Goal: Information Seeking & Learning: Learn about a topic

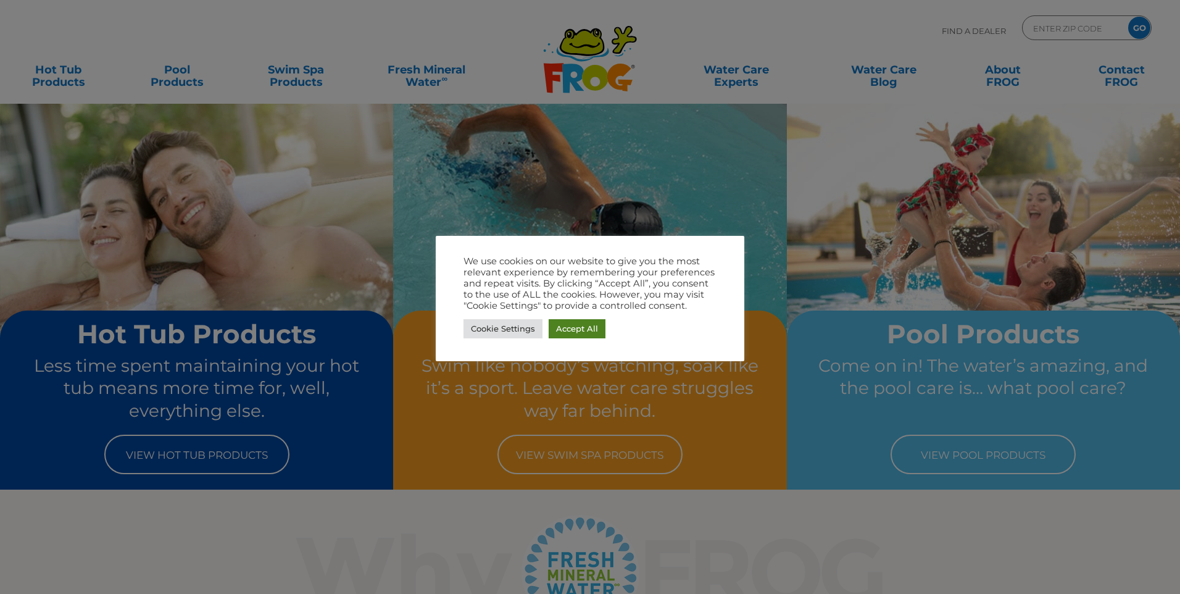
click at [576, 333] on link "Accept All" at bounding box center [577, 328] width 57 height 19
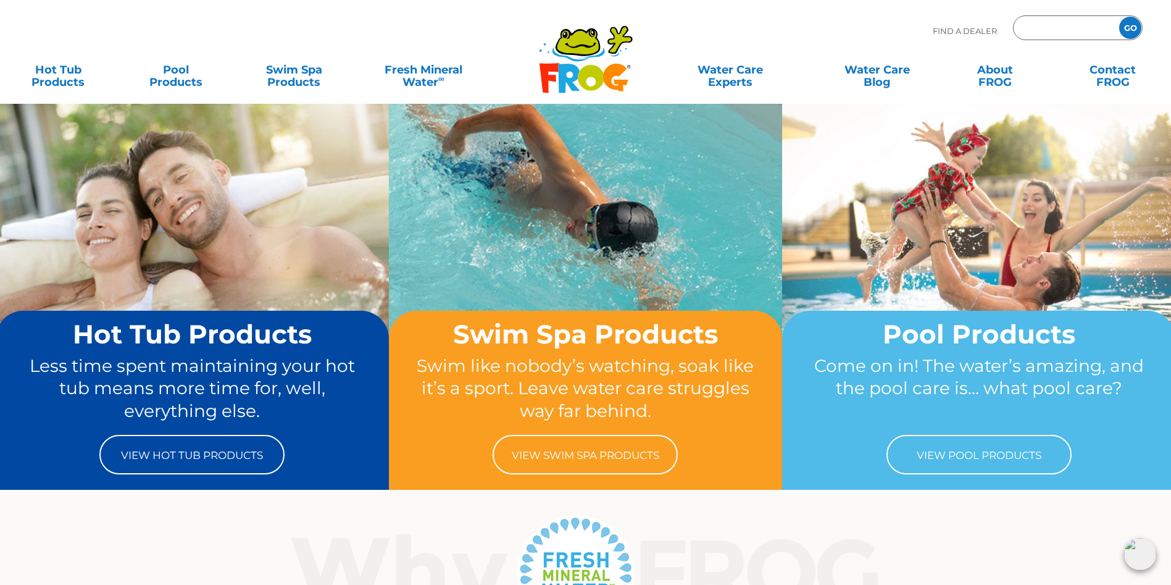
click at [1052, 21] on input "Zip Code Form" at bounding box center [1064, 28] width 83 height 18
type input "49424"
click at [1119, 17] on input "GO" at bounding box center [1130, 28] width 22 height 22
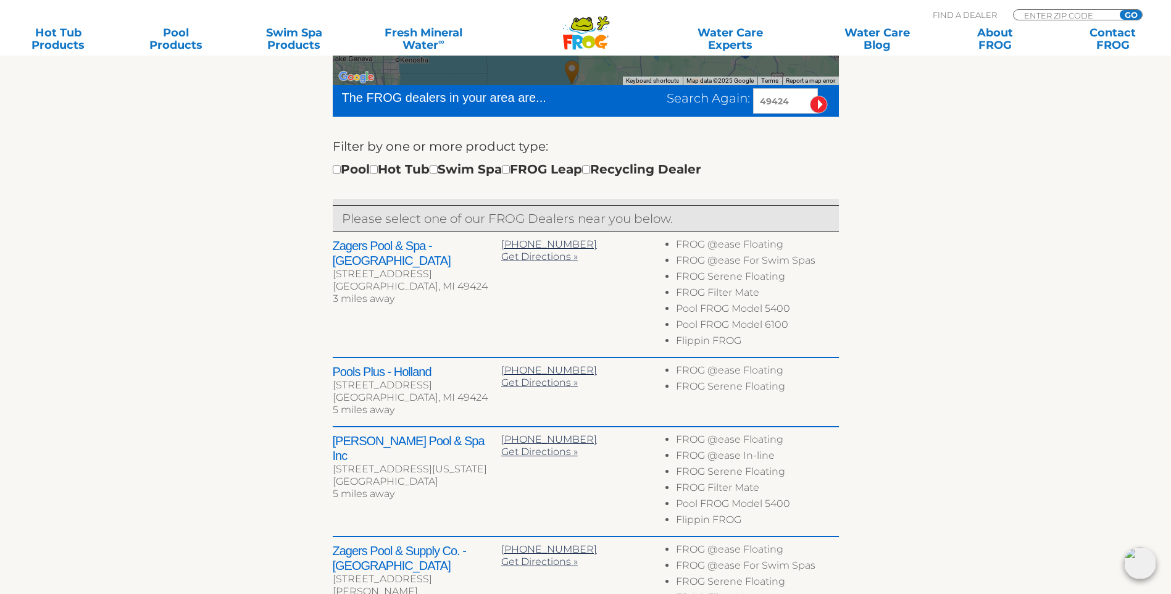
scroll to position [370, 0]
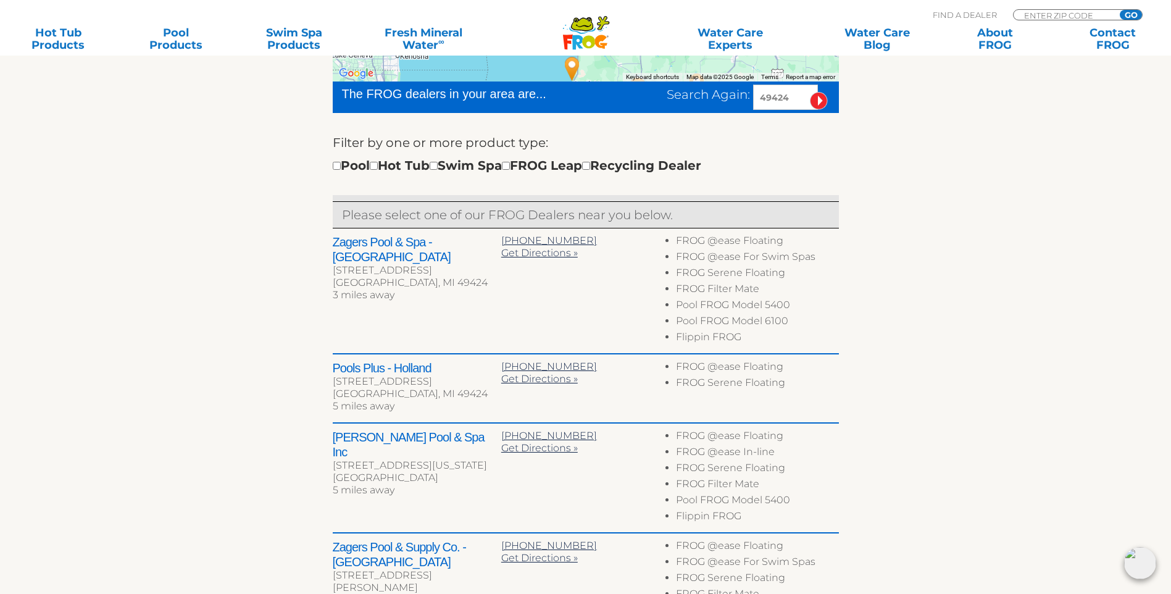
click at [797, 329] on li "Pool FROG Model 6100" at bounding box center [757, 323] width 162 height 16
drag, startPoint x: 797, startPoint y: 329, endPoint x: 678, endPoint y: 327, distance: 119.2
click at [678, 327] on li "Pool FROG Model 6100" at bounding box center [757, 323] width 162 height 16
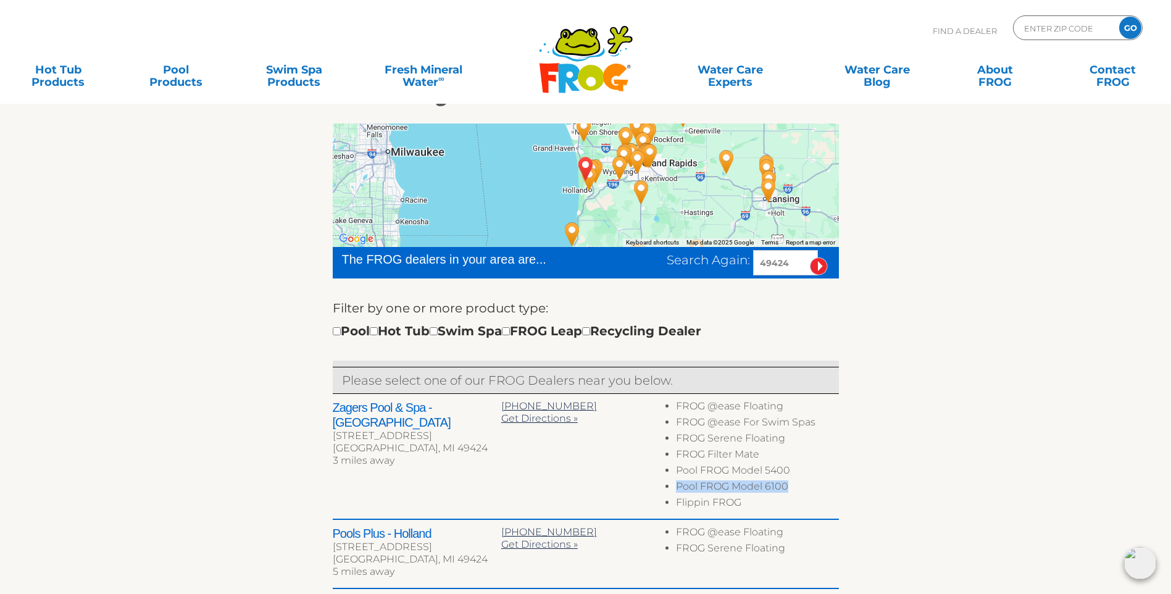
scroll to position [0, 0]
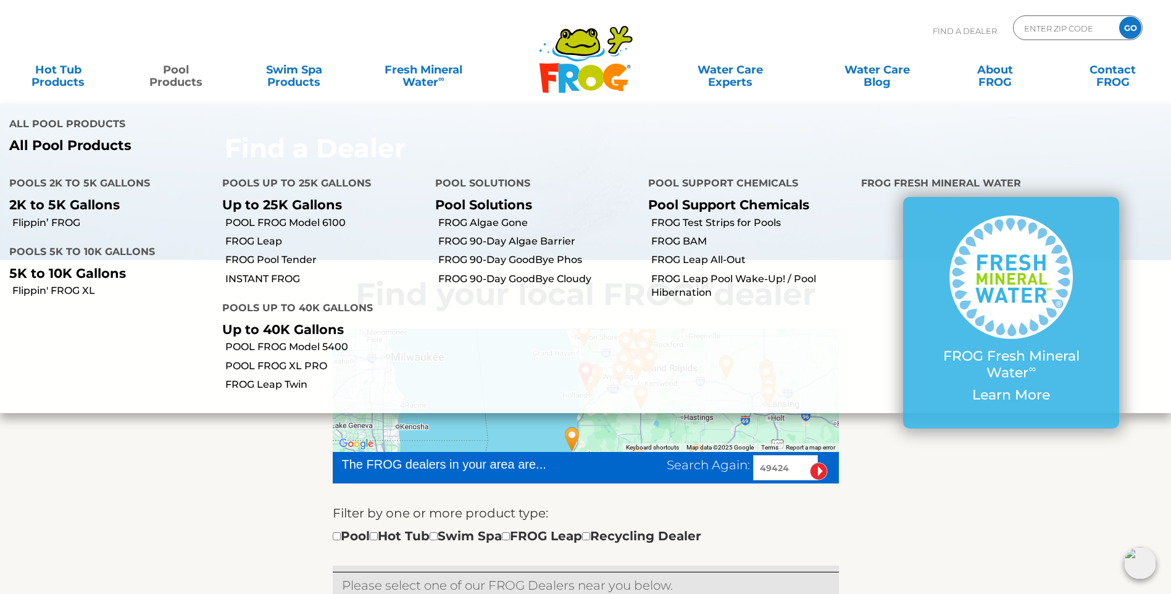
click at [159, 73] on link "Pool Products" at bounding box center [176, 69] width 92 height 25
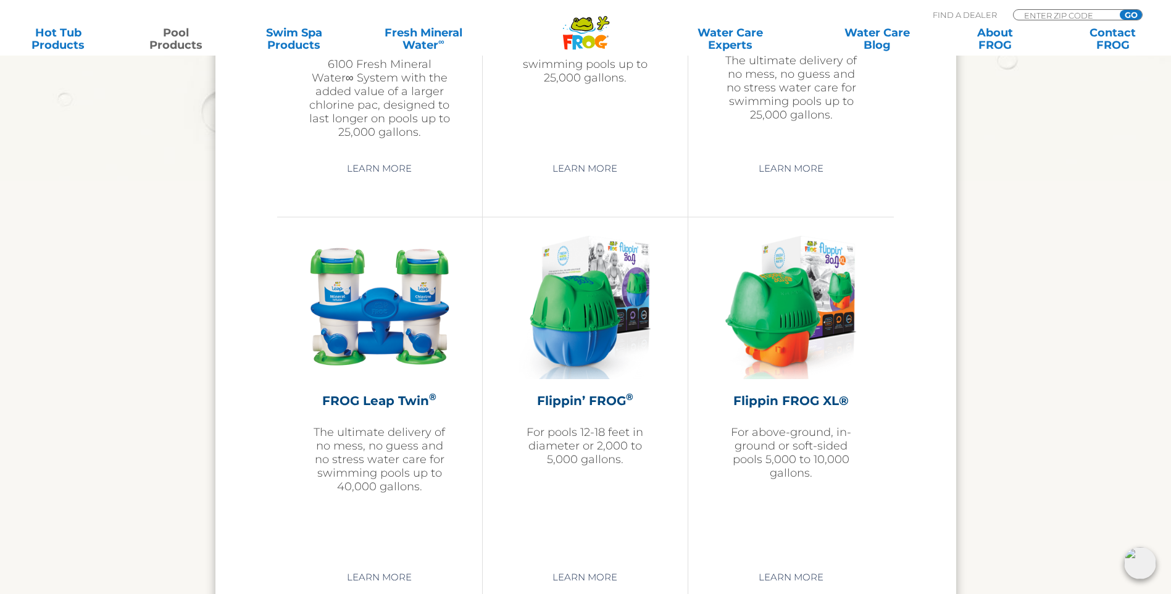
scroll to position [2469, 0]
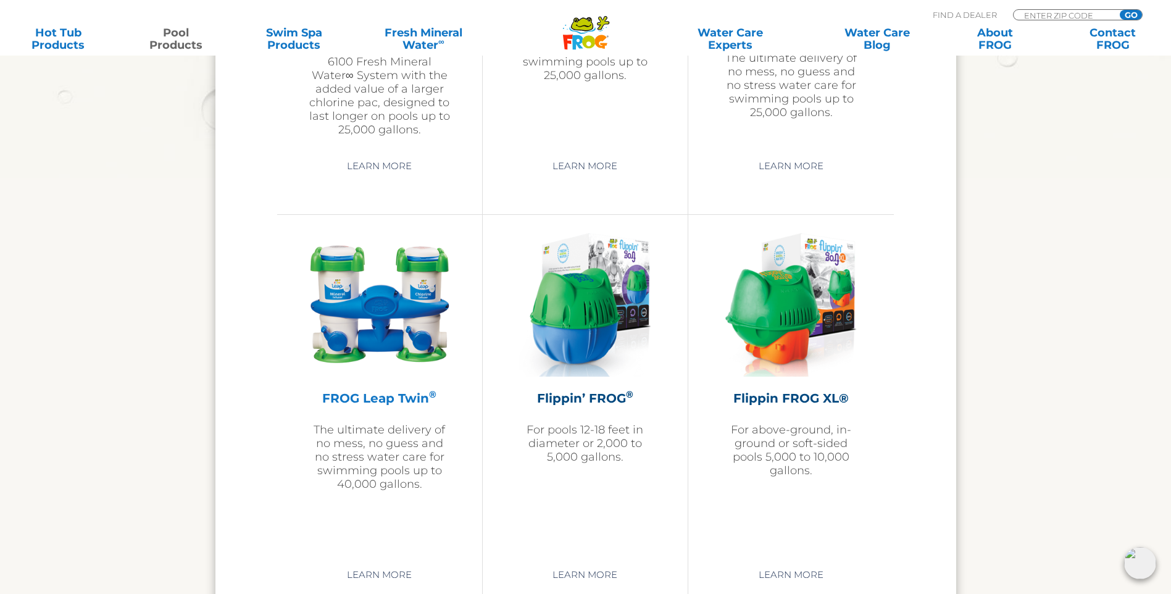
click at [377, 310] on img at bounding box center [379, 304] width 143 height 143
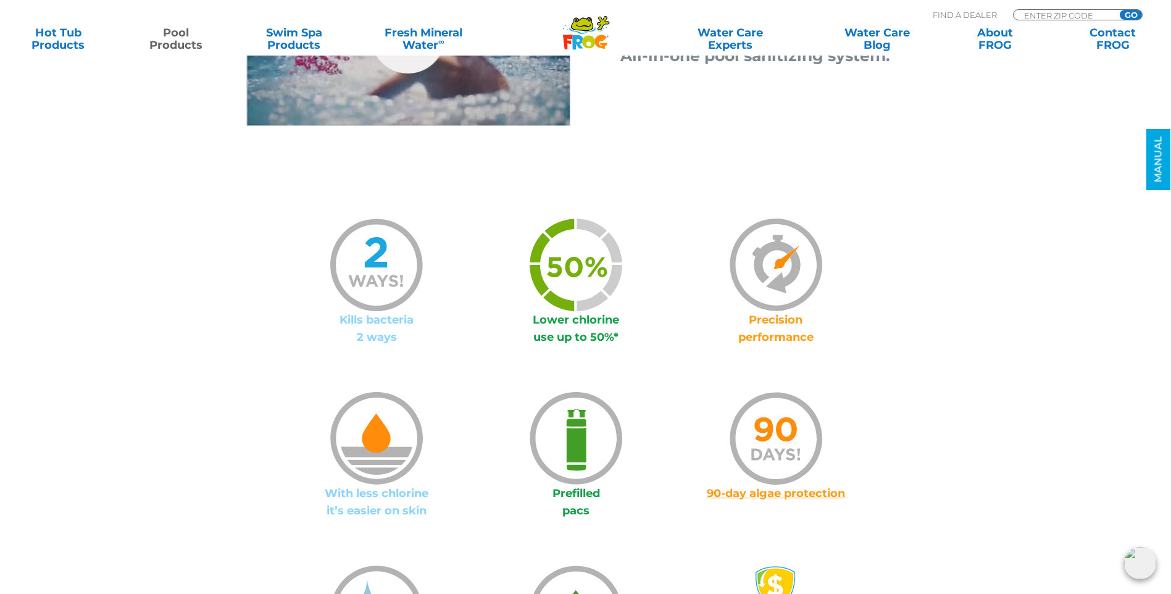
scroll to position [741, 0]
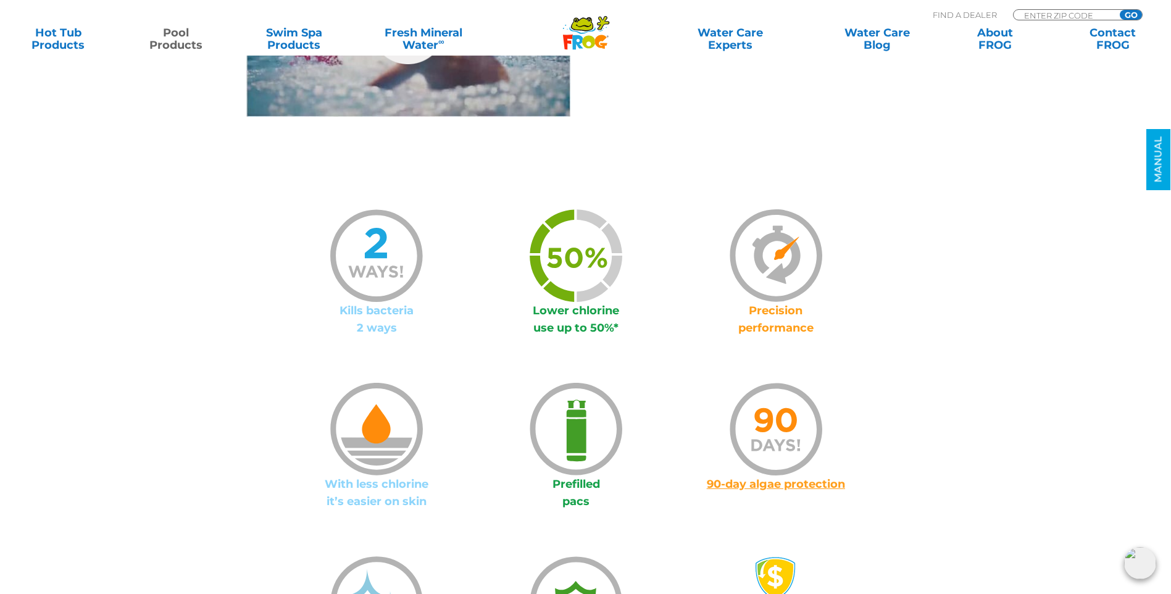
click at [571, 435] on img at bounding box center [576, 429] width 93 height 93
click at [573, 452] on img at bounding box center [576, 429] width 93 height 93
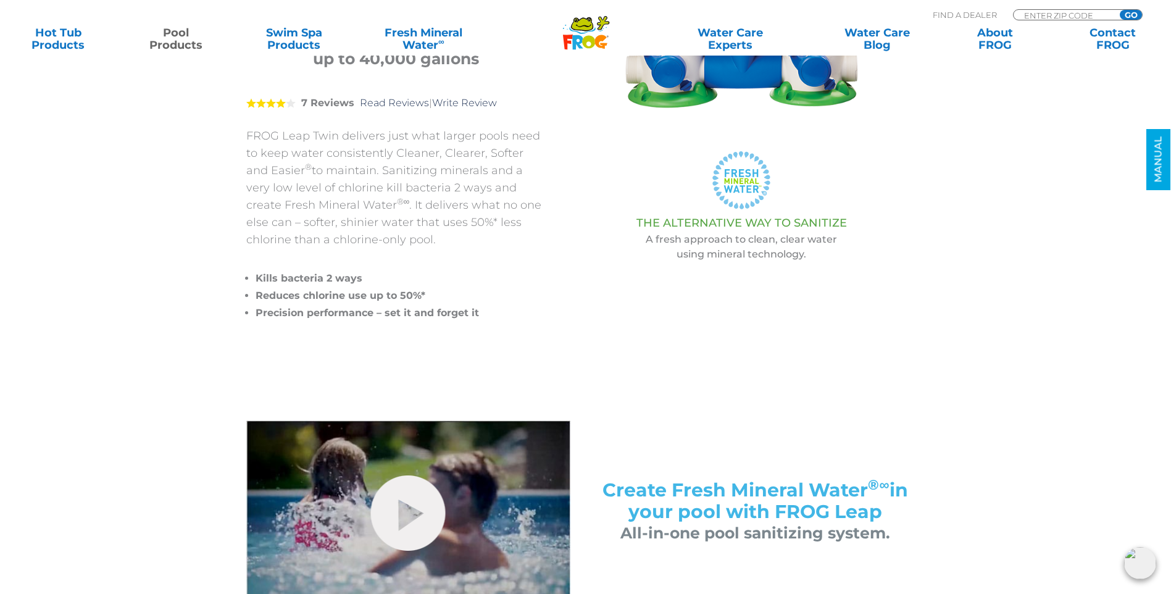
scroll to position [62, 0]
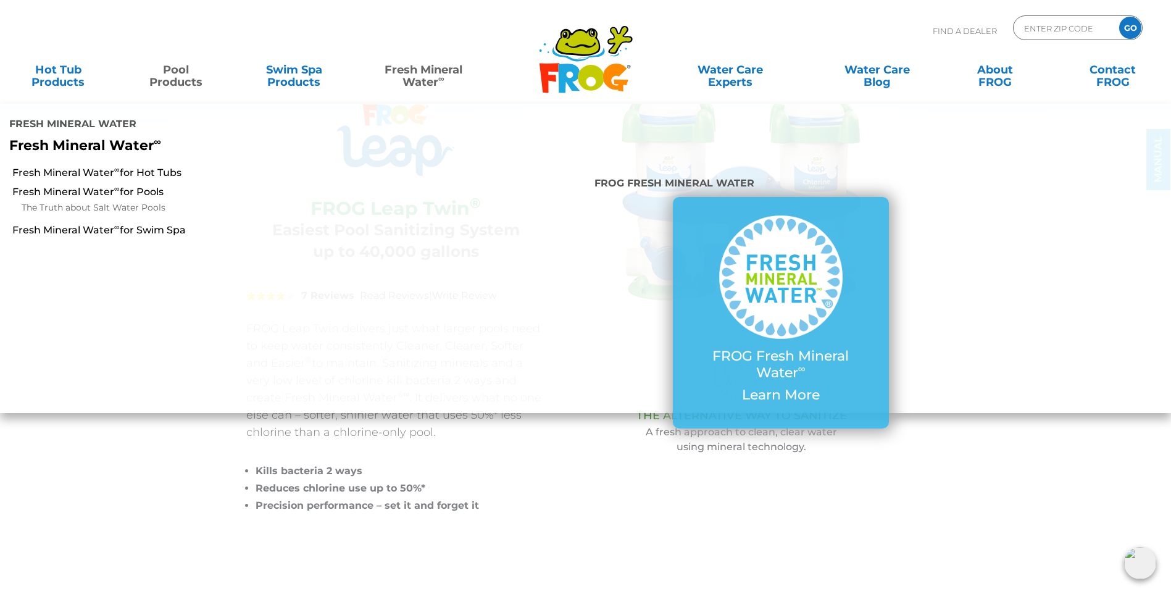
click at [432, 71] on link "Fresh Mineral Water ∞" at bounding box center [423, 69] width 115 height 25
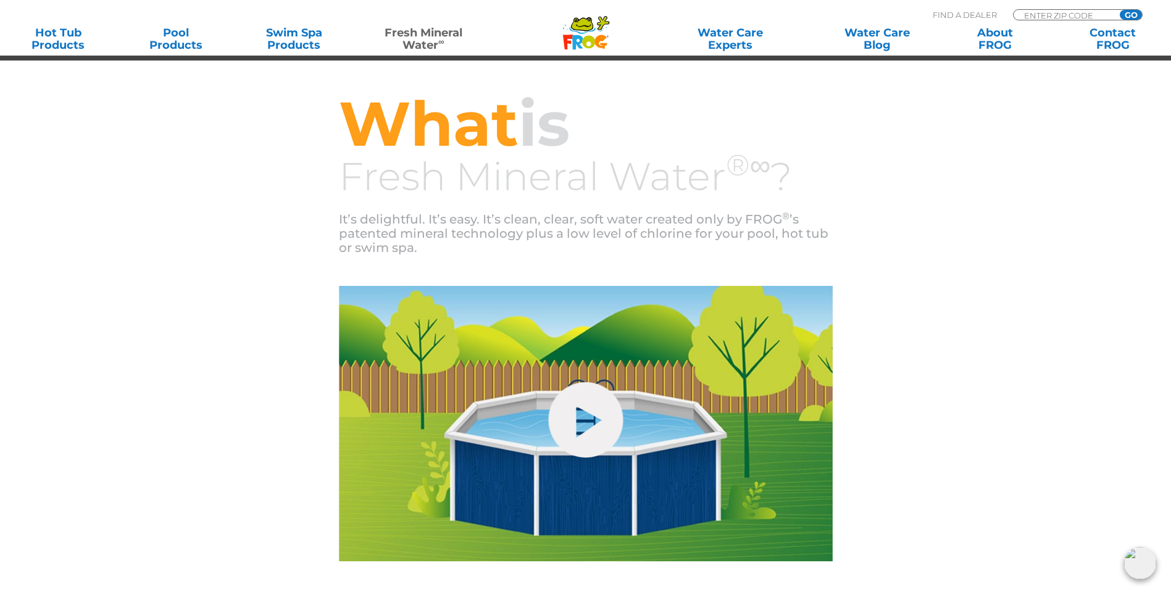
scroll to position [370, 0]
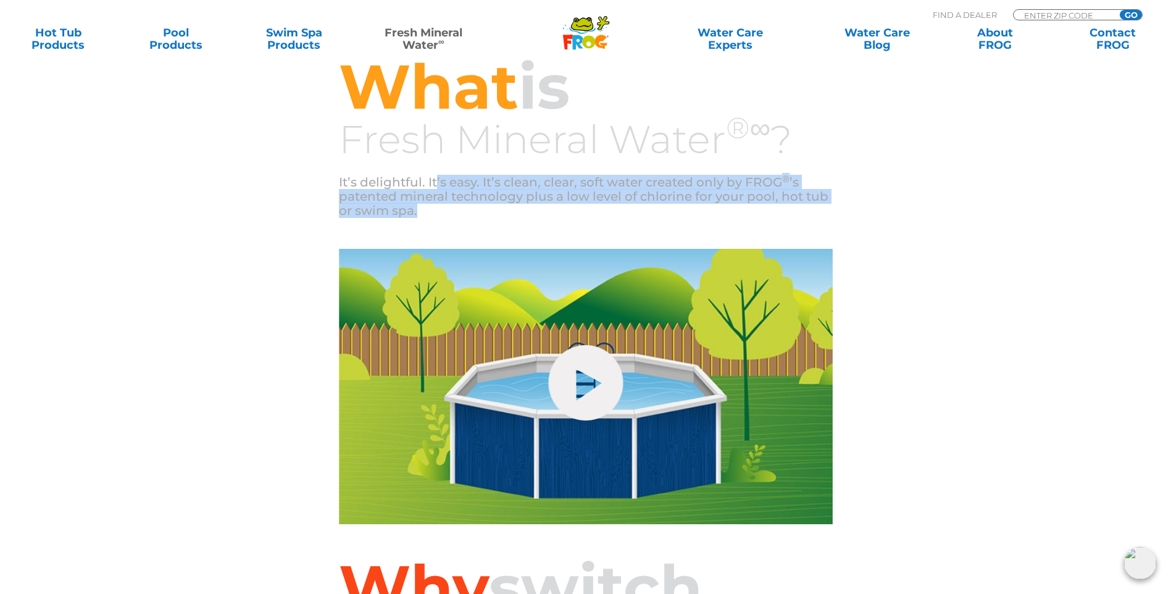
drag, startPoint x: 434, startPoint y: 183, endPoint x: 821, endPoint y: 204, distance: 387.6
click at [821, 204] on p "It’s delightful. It’s easy. It’s clean, clear, soft water created only by FROG …" at bounding box center [586, 196] width 494 height 43
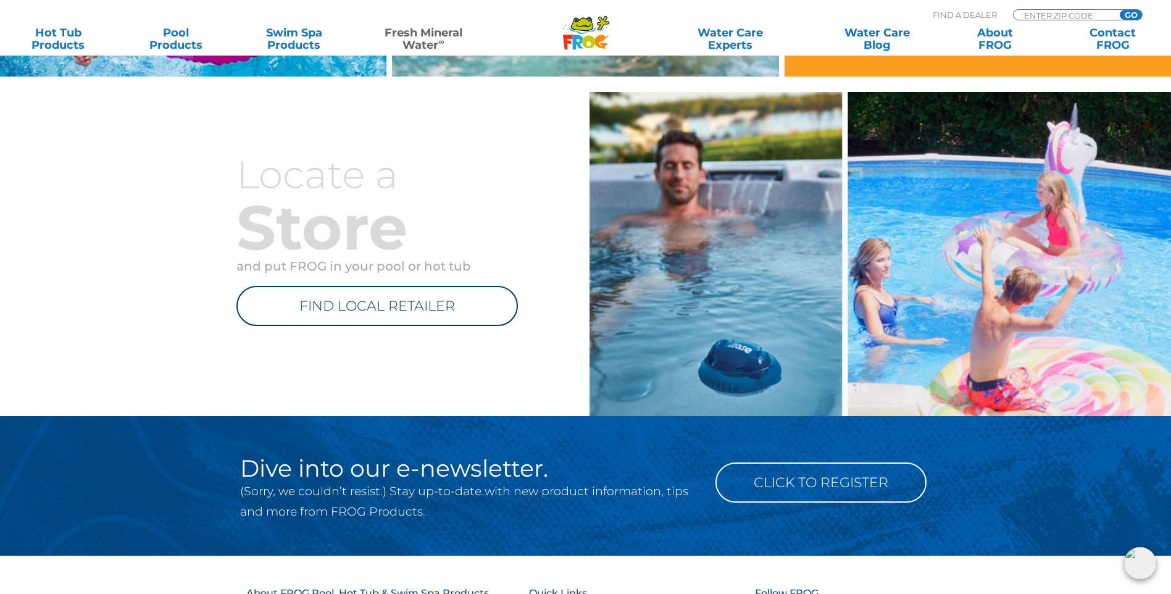
scroll to position [1358, 0]
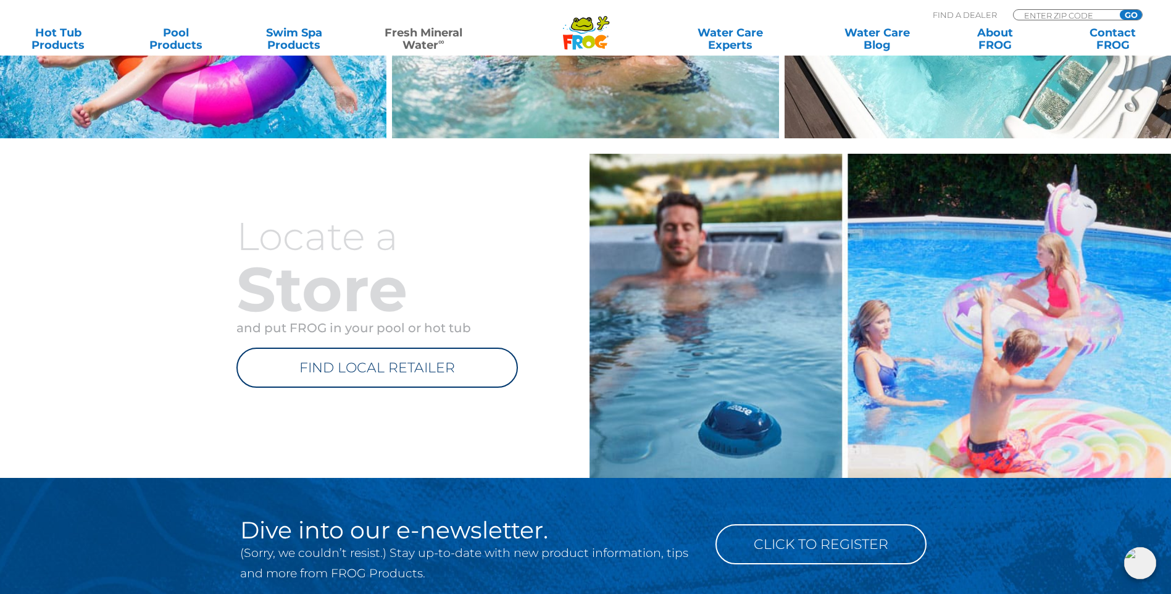
click at [736, 423] on img at bounding box center [880, 344] width 582 height 380
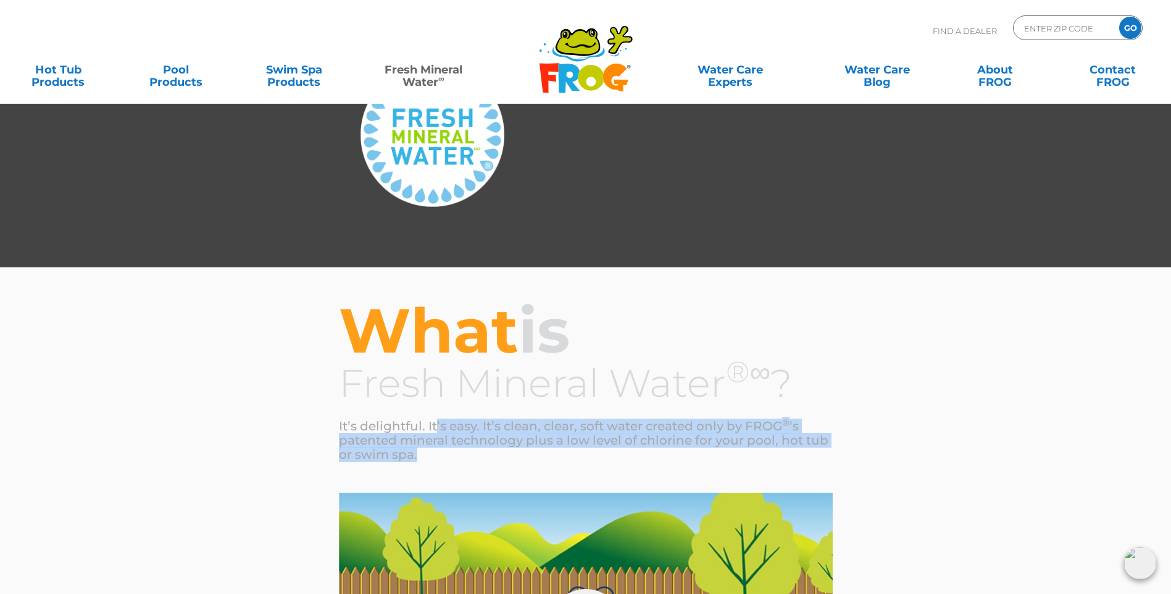
scroll to position [0, 0]
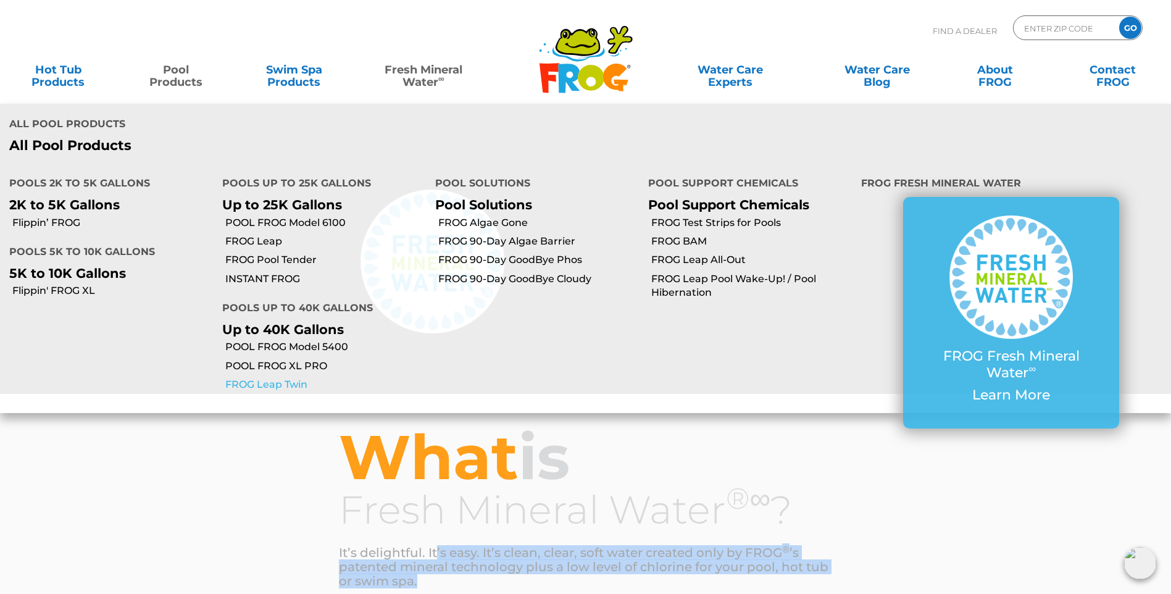
click at [291, 378] on link "FROG Leap Twin" at bounding box center [325, 385] width 201 height 14
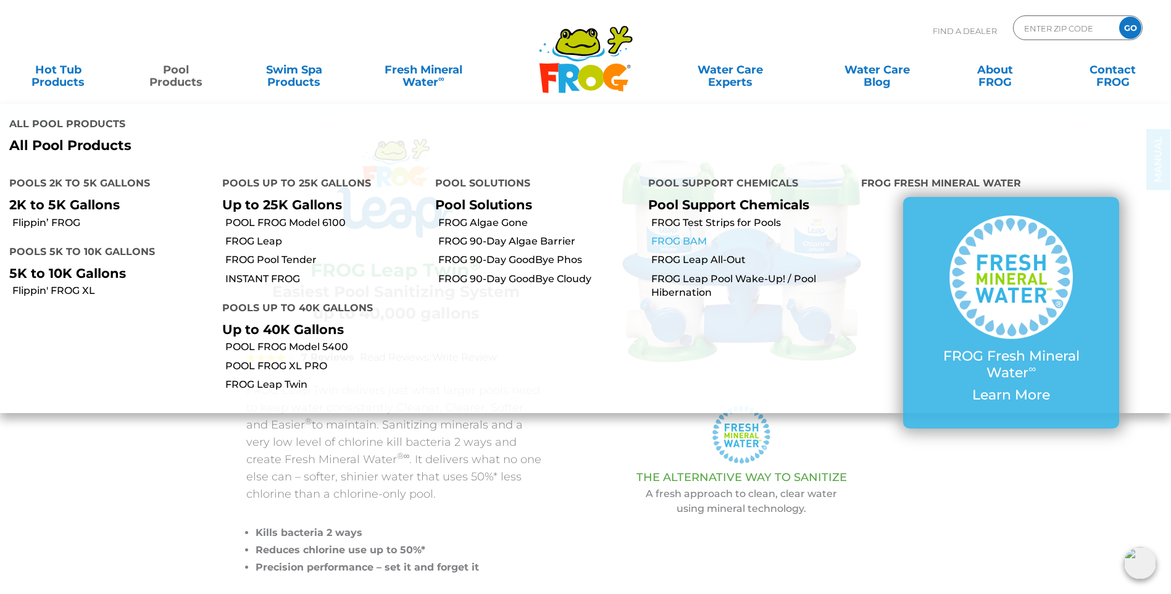
click at [699, 235] on link "FROG BAM" at bounding box center [751, 242] width 201 height 14
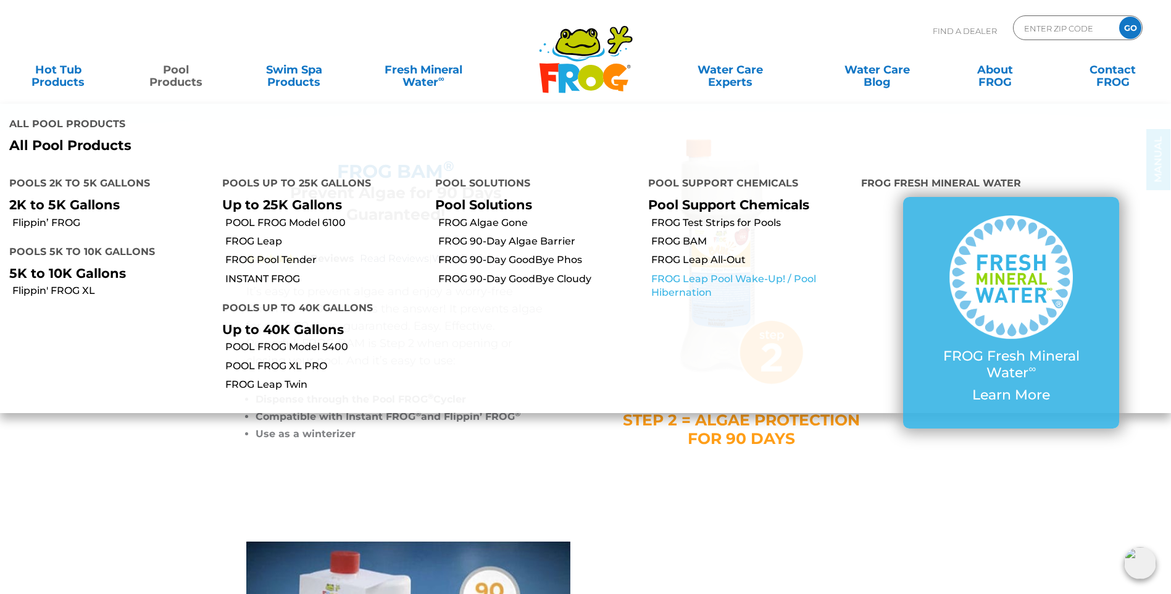
click at [719, 272] on link "FROG Leap Pool Wake-Up! / Pool Hibernation" at bounding box center [751, 286] width 201 height 28
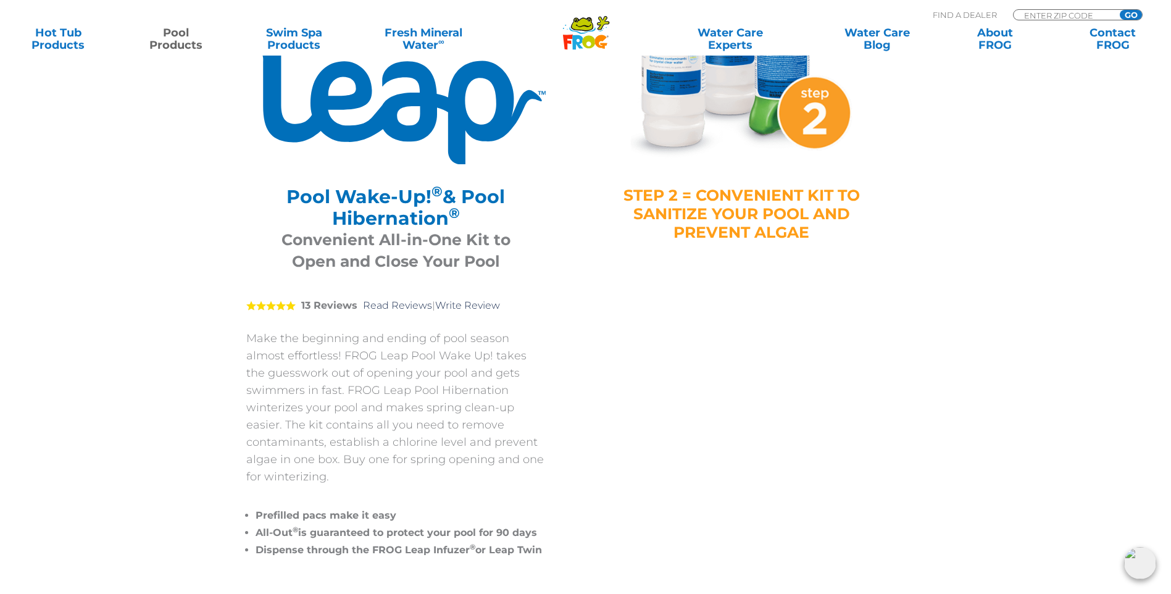
scroll to position [247, 0]
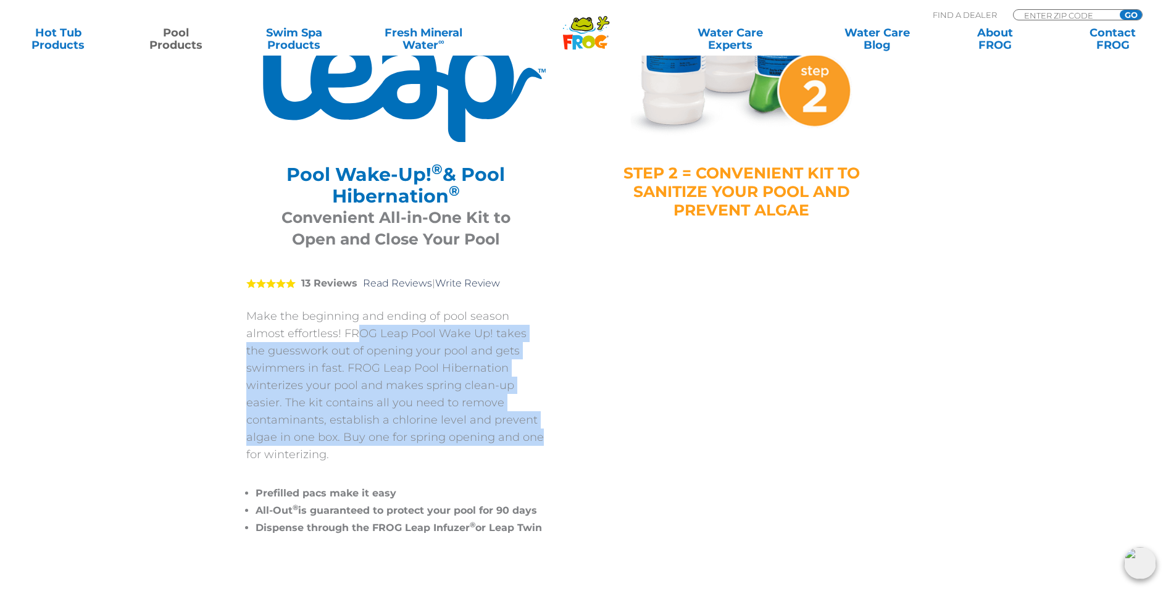
drag, startPoint x: 356, startPoint y: 333, endPoint x: 575, endPoint y: 431, distance: 240.4
click at [575, 431] on div "FROG Leap ® Pool Wake-Up! ® & Pool Hibernation ® Pool Wake-Up! ® & Pool Hiberna…" at bounding box center [411, 217] width 330 height 651
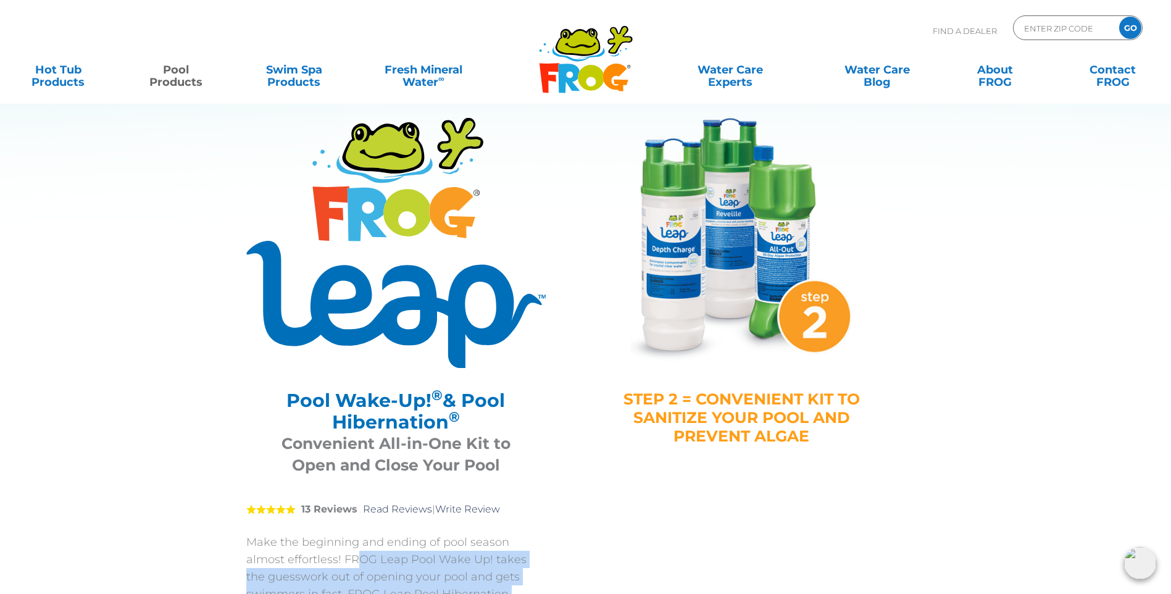
scroll to position [0, 0]
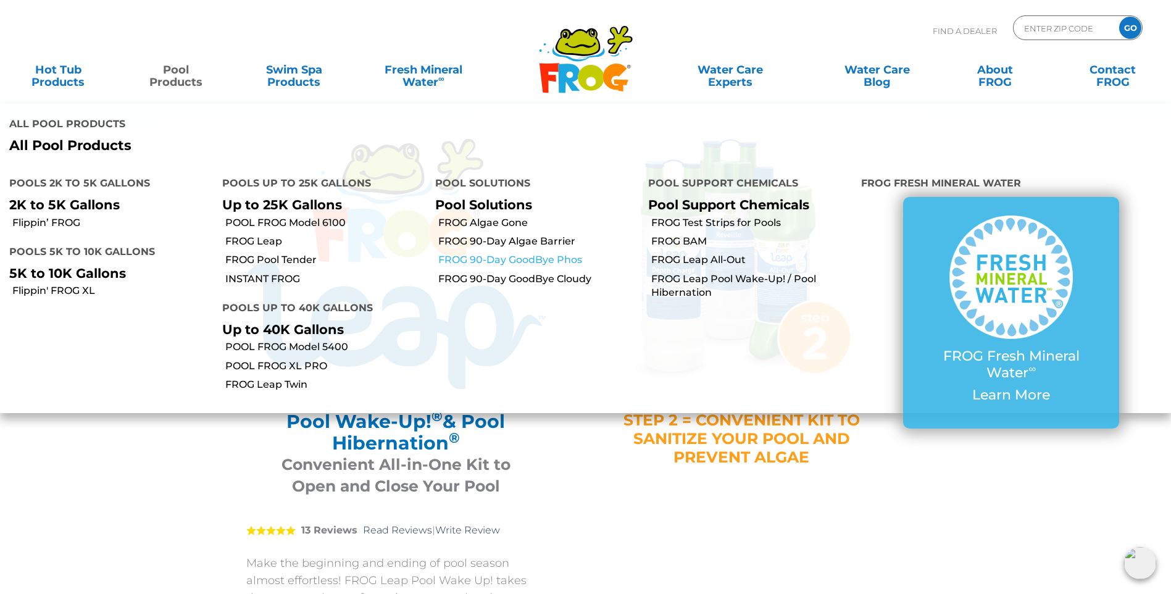
click at [551, 253] on link "FROG 90-Day GoodBye Phos" at bounding box center [538, 260] width 201 height 14
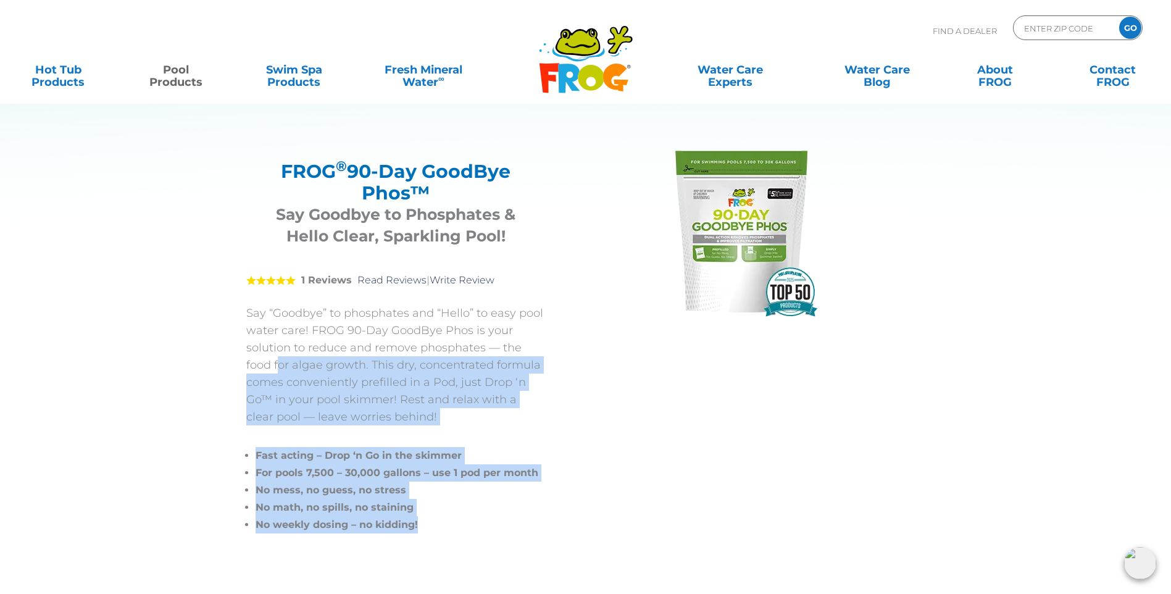
drag, startPoint x: 251, startPoint y: 367, endPoint x: 551, endPoint y: 523, distance: 338.2
click at [551, 523] on div "FROG ® 90-Day GoodBye Phos™ FROG ® 90-Day GoodBye Phos™ Say Goodbye to Phosphat…" at bounding box center [411, 339] width 330 height 401
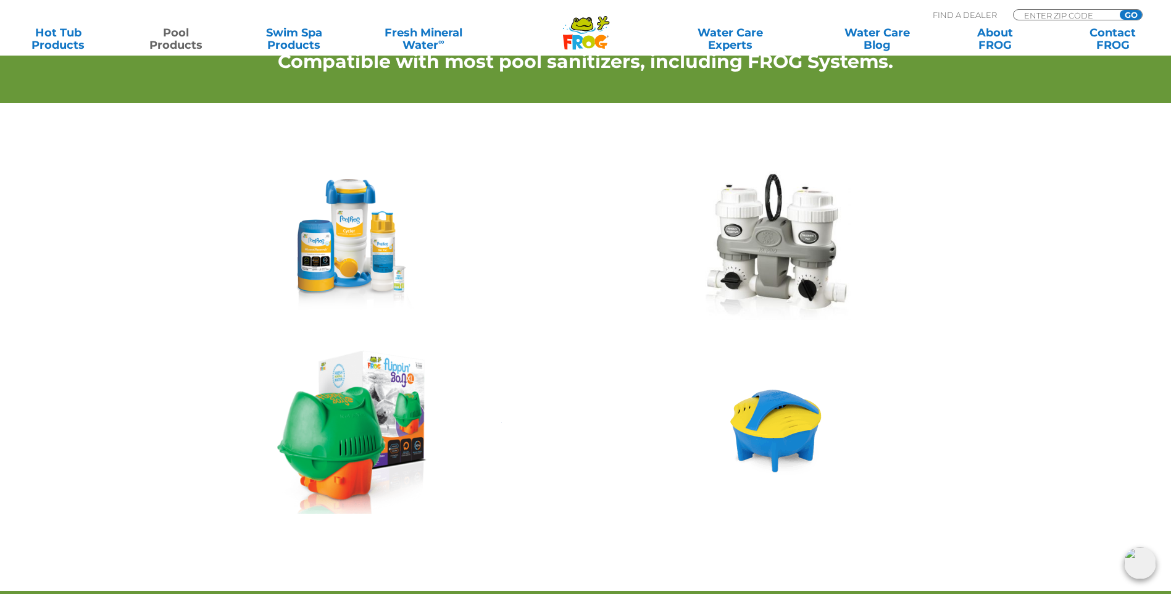
scroll to position [1296, 0]
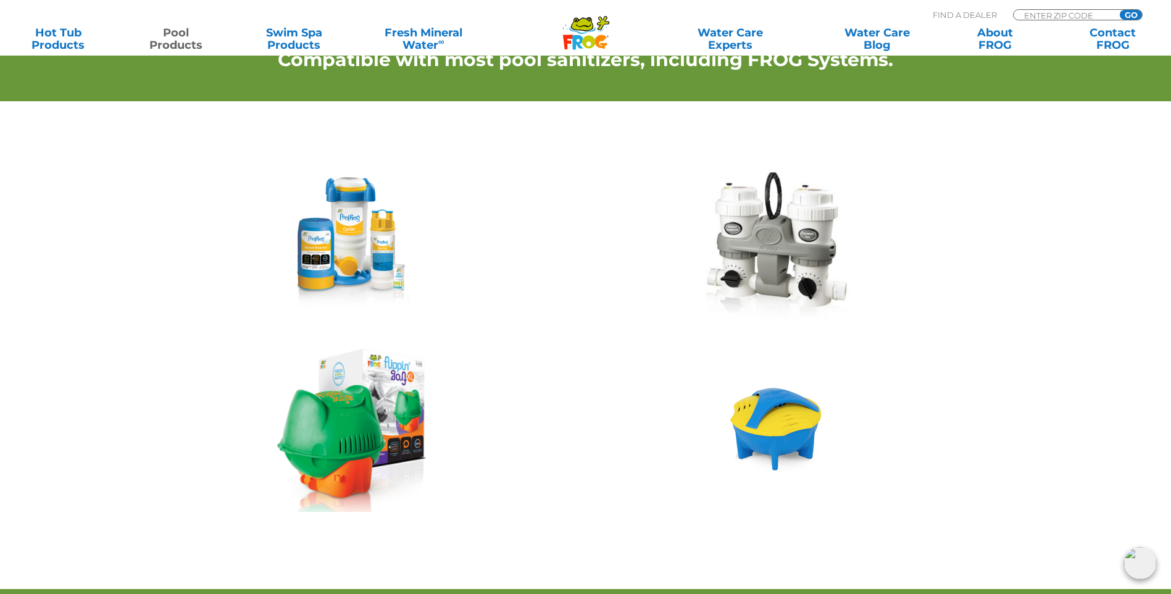
click at [335, 251] on img at bounding box center [347, 243] width 141 height 133
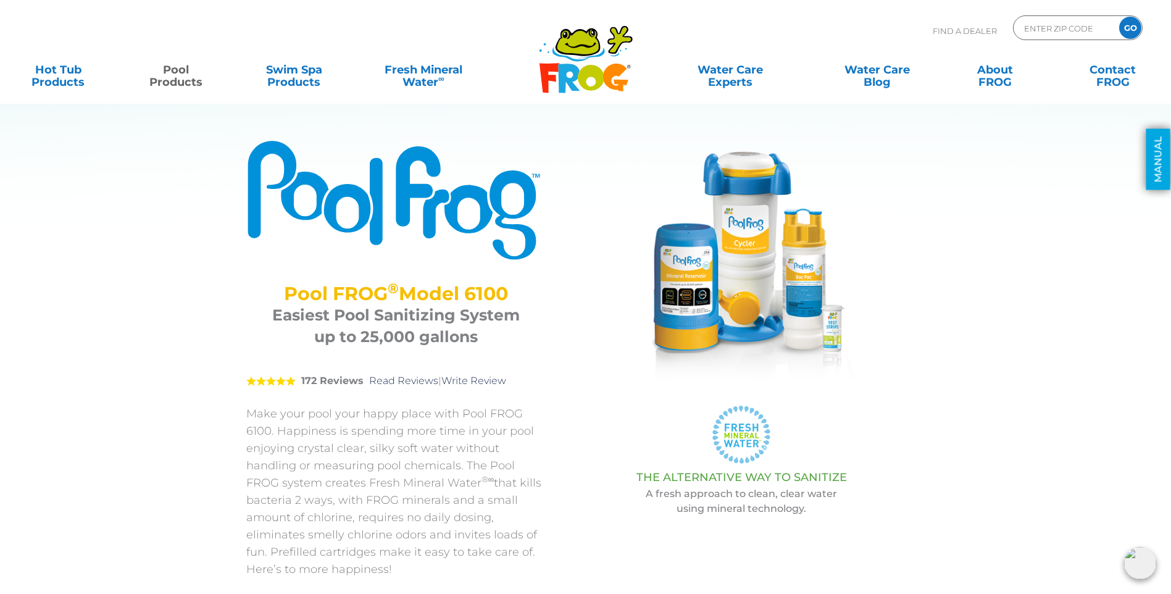
click at [1164, 169] on link "MANUAL" at bounding box center [1158, 159] width 24 height 61
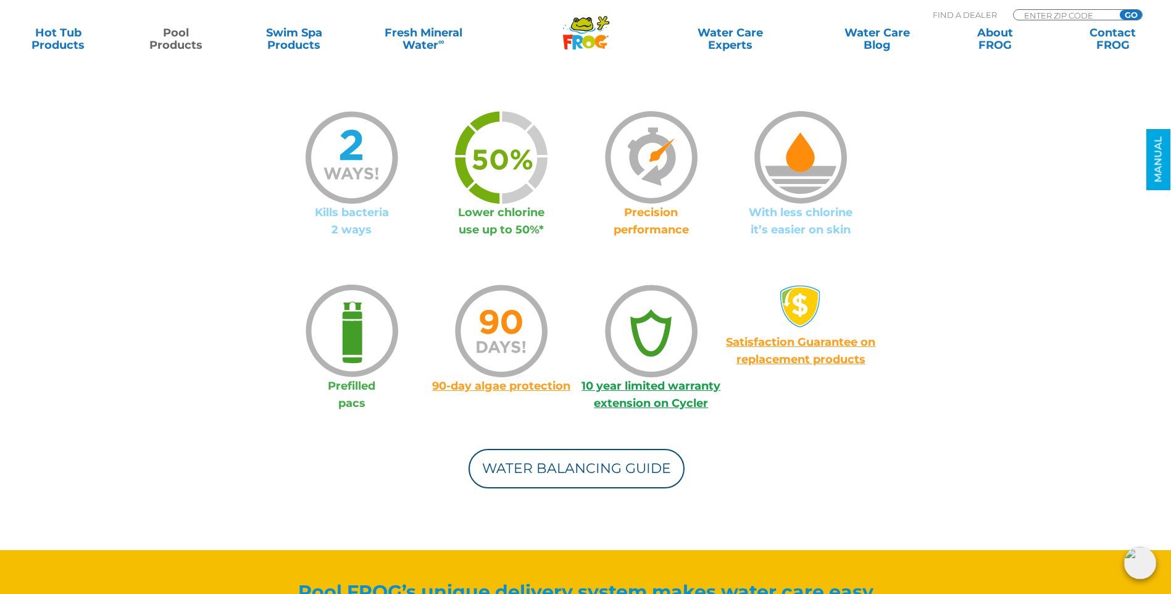
scroll to position [724, 0]
